Goal: Find specific page/section: Find specific page/section

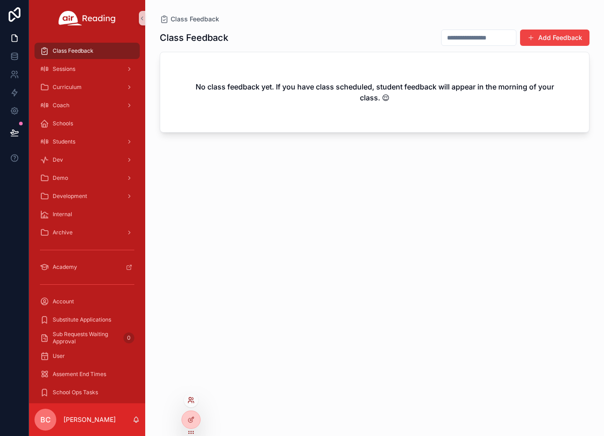
click at [192, 400] on icon at bounding box center [190, 399] width 7 height 7
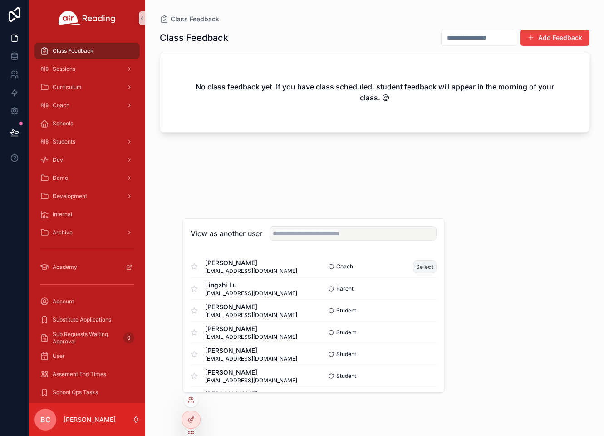
click at [418, 264] on button "Select" at bounding box center [425, 266] width 24 height 13
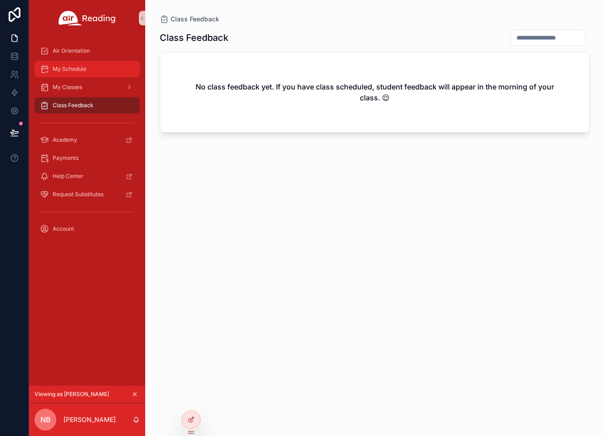
click at [93, 69] on div "My Schedule" at bounding box center [87, 69] width 94 height 15
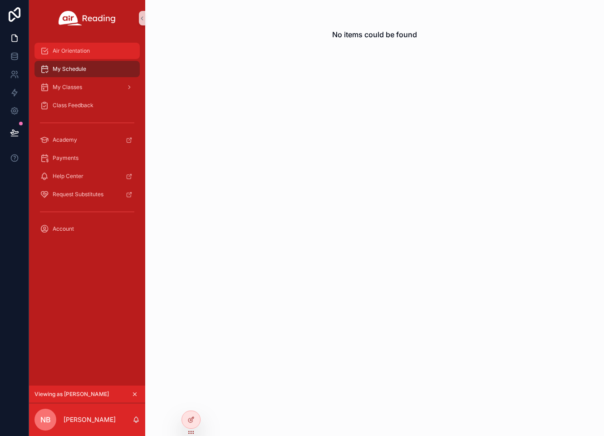
click at [98, 54] on div "Air Orientation" at bounding box center [87, 51] width 94 height 15
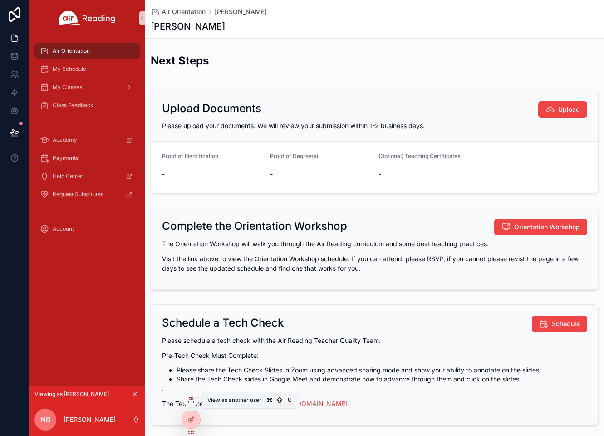
click at [192, 398] on icon at bounding box center [190, 399] width 7 height 7
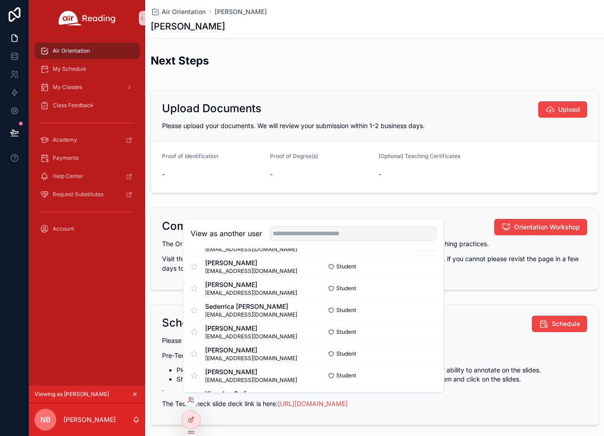
scroll to position [232, 0]
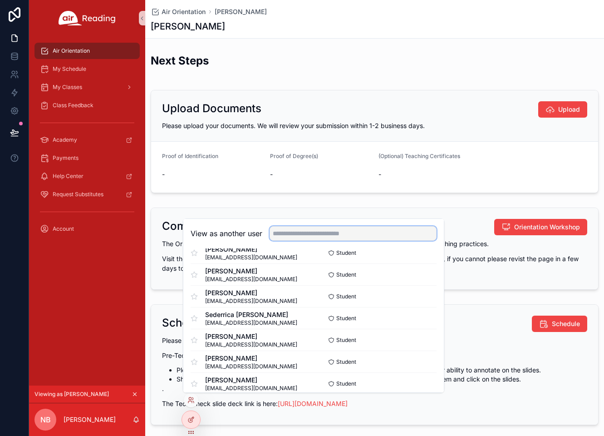
click at [295, 237] on input "text" at bounding box center [353, 233] width 167 height 15
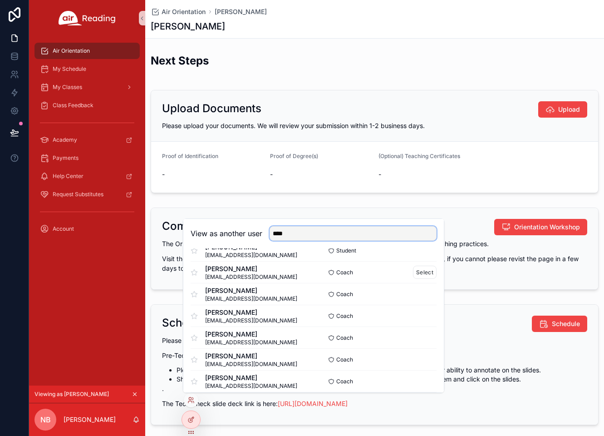
scroll to position [40, 0]
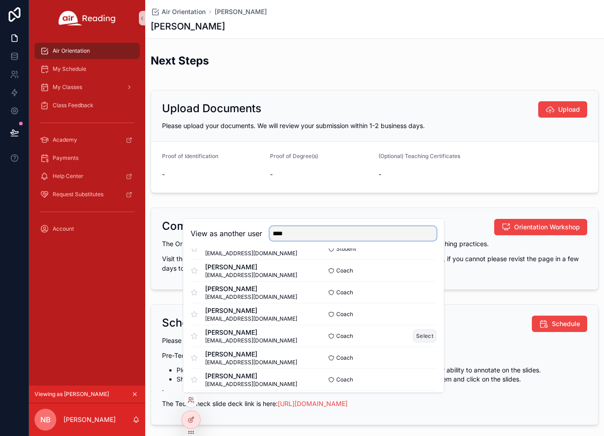
type input "****"
click at [420, 336] on button "Select" at bounding box center [425, 335] width 24 height 13
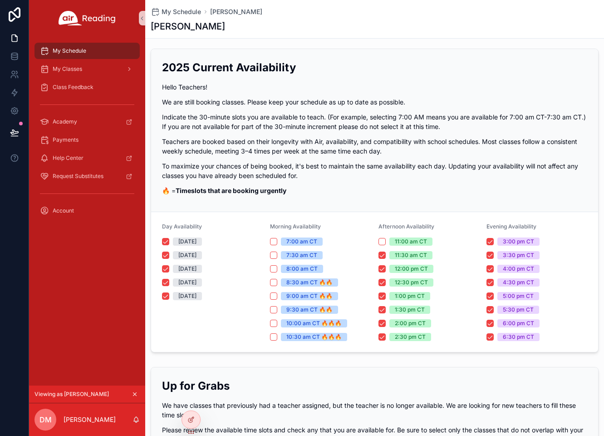
scroll to position [172, 0]
